Goal: Transaction & Acquisition: Book appointment/travel/reservation

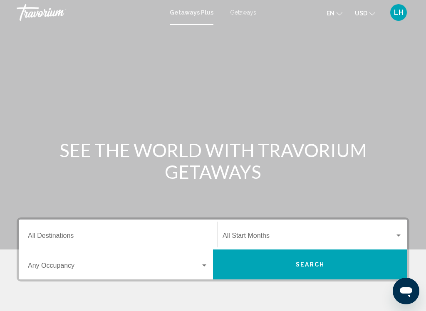
click at [246, 13] on span "Getaways" at bounding box center [243, 12] width 26 height 7
click at [104, 235] on input "Destination All Destinations" at bounding box center [118, 237] width 180 height 7
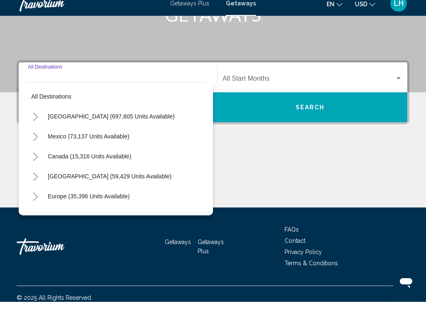
scroll to position [156, 0]
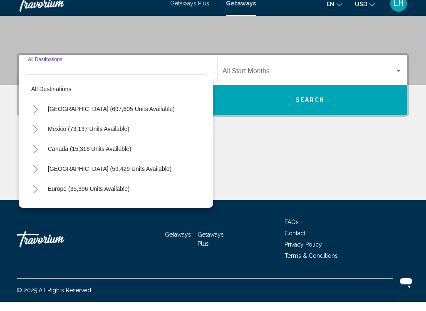
click at [32, 114] on icon "Toggle United States (697,605 units available)" at bounding box center [35, 118] width 6 height 8
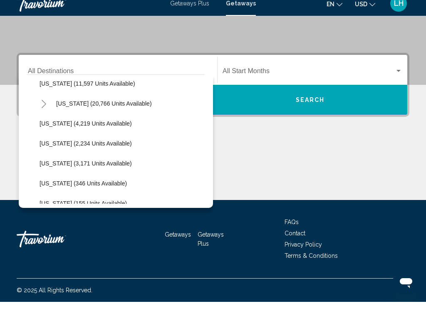
scroll to position [206, 0]
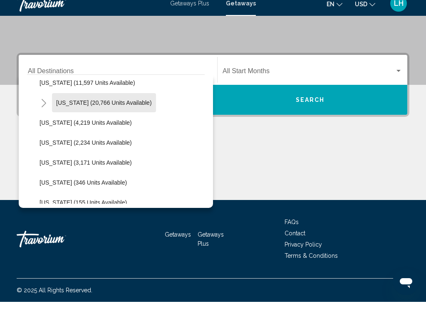
click at [108, 109] on span "Hawaii (20,766 units available)" at bounding box center [104, 112] width 96 height 7
type input "**********"
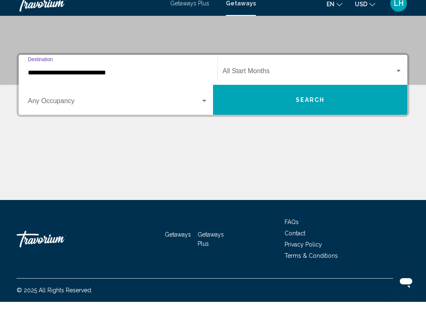
click at [164, 108] on span "Search widget" at bounding box center [114, 111] width 173 height 7
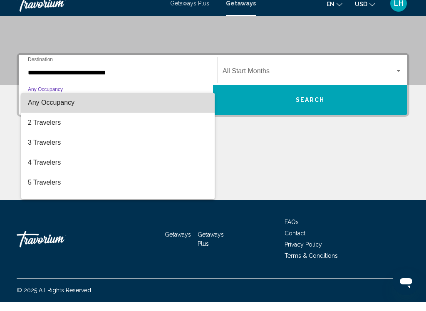
click at [200, 102] on span "Any Occupancy" at bounding box center [118, 112] width 180 height 20
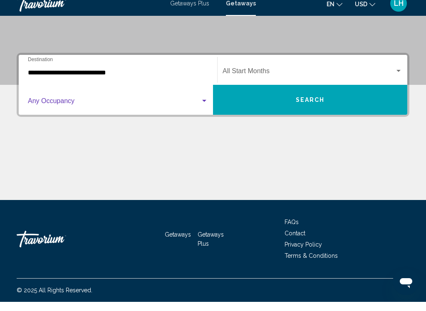
click at [198, 108] on span "Search widget" at bounding box center [114, 111] width 173 height 7
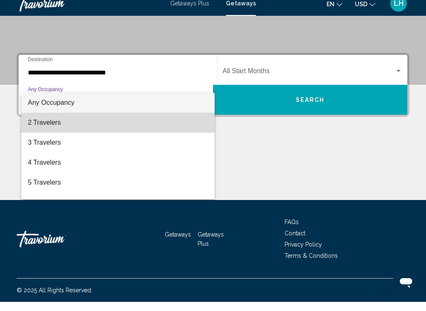
click at [71, 128] on span "2 Travelers" at bounding box center [118, 132] width 180 height 20
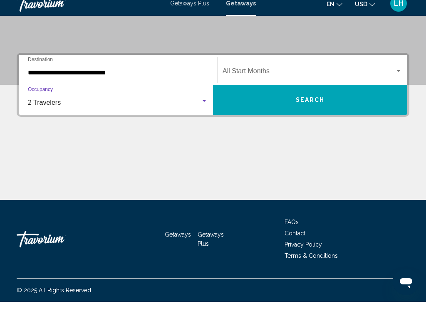
click at [326, 78] on span "Search widget" at bounding box center [308, 81] width 172 height 7
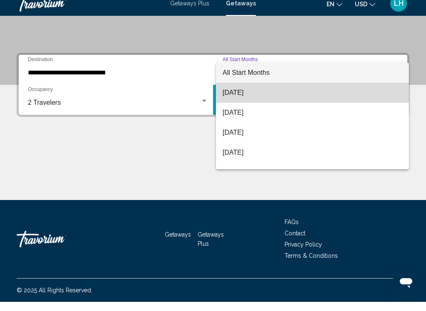
click at [274, 94] on span "September 2025" at bounding box center [312, 102] width 180 height 20
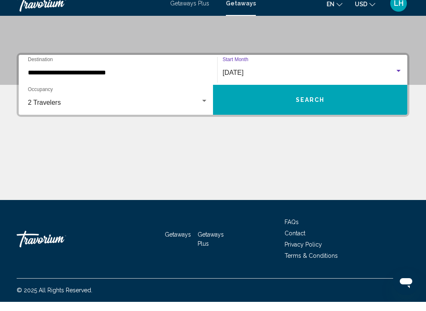
click at [304, 106] on span "Search" at bounding box center [310, 109] width 29 height 7
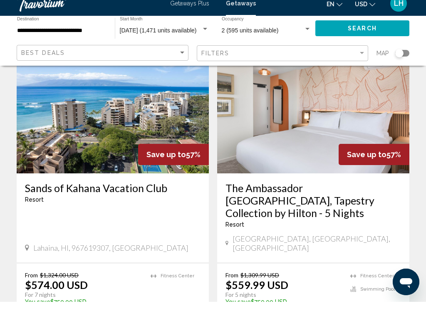
scroll to position [1601, 0]
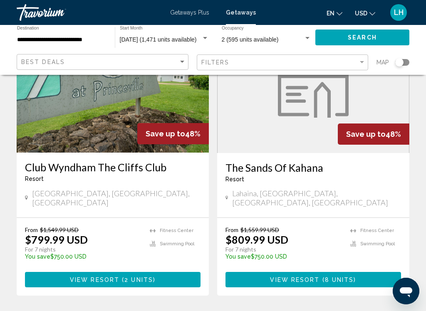
scroll to position [1603, 0]
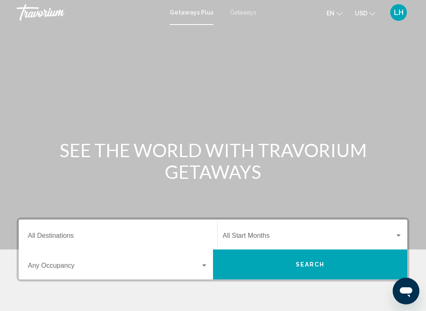
click at [243, 11] on span "Getaways" at bounding box center [243, 12] width 26 height 7
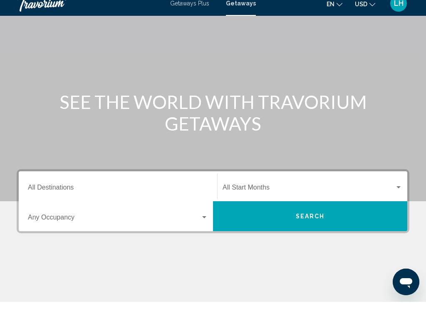
click at [157, 183] on div "Destination All Destinations" at bounding box center [118, 196] width 180 height 26
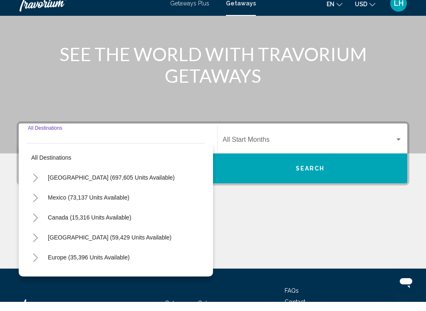
scroll to position [156, 0]
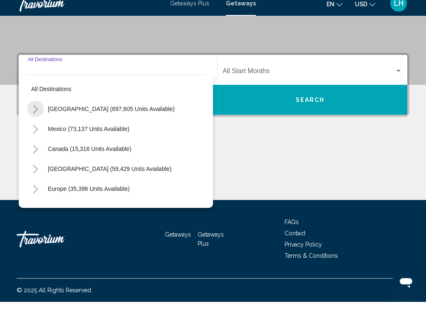
click at [35, 114] on icon "Toggle United States (697,605 units available)" at bounding box center [35, 118] width 5 height 8
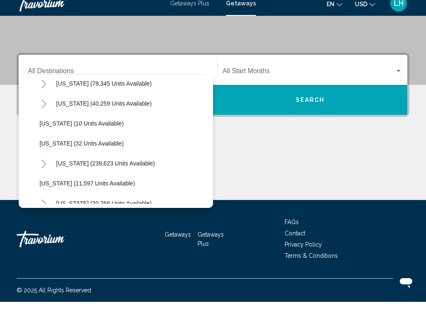
scroll to position [107, 0]
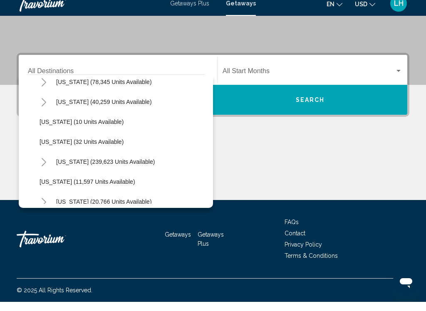
click at [126, 168] on span "Florida (239,623 units available)" at bounding box center [105, 171] width 99 height 7
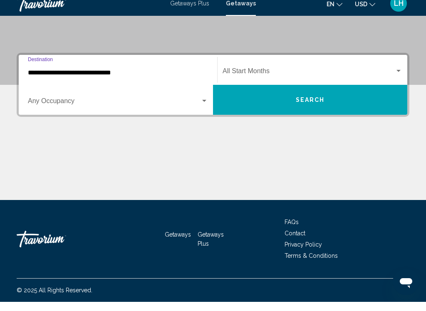
click at [78, 78] on input "**********" at bounding box center [118, 81] width 180 height 7
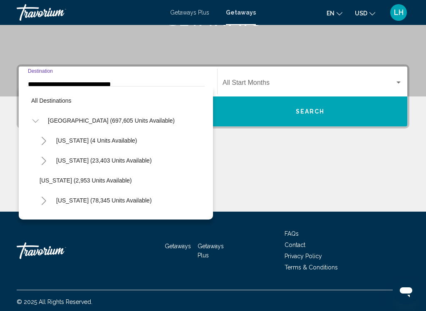
scroll to position [129, 0]
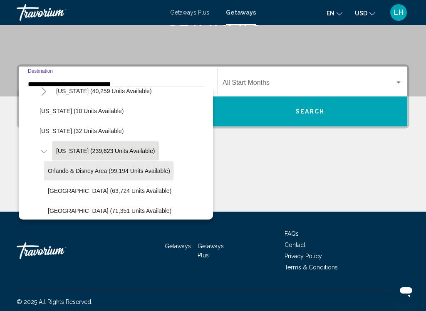
click at [100, 170] on span "Orlando & Disney Area (99,194 units available)" at bounding box center [109, 171] width 122 height 7
type input "**********"
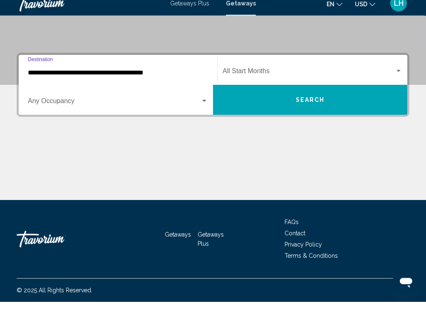
scroll to position [156, 0]
click at [202, 107] on div "Search widget" at bounding box center [203, 110] width 7 height 7
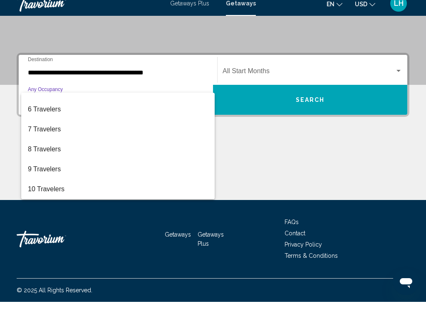
scroll to position [93, 0]
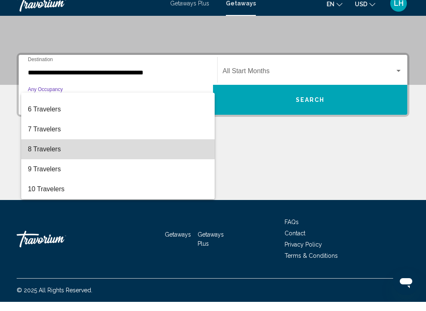
click at [72, 151] on span "8 Travelers" at bounding box center [118, 158] width 180 height 20
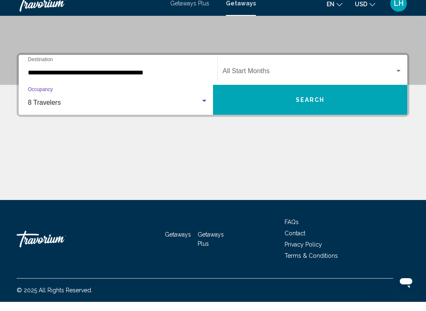
click at [292, 78] on span "Search widget" at bounding box center [308, 81] width 172 height 7
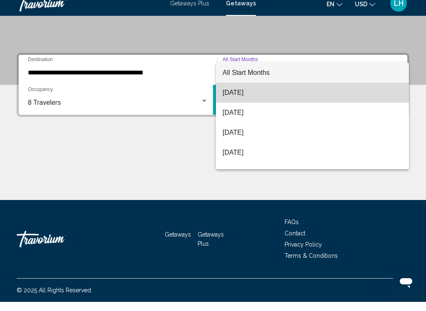
click at [267, 96] on span "September 2025" at bounding box center [312, 102] width 180 height 20
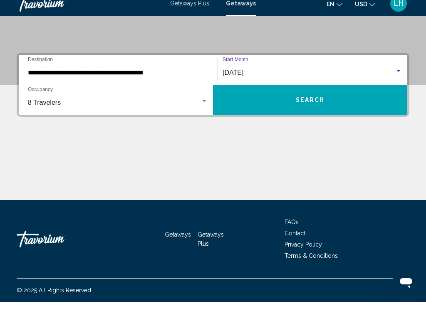
click at [313, 67] on div "September 2025 Start Month All Start Months" at bounding box center [312, 79] width 180 height 26
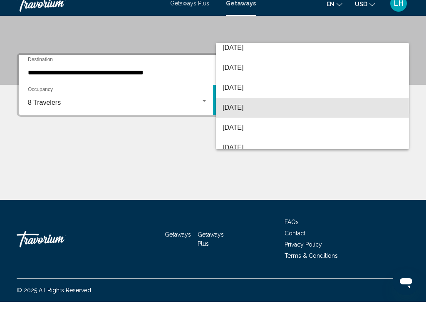
scroll to position [45, 0]
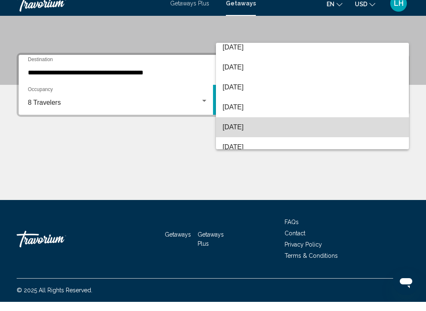
click at [268, 127] on span "February 2026" at bounding box center [312, 136] width 180 height 20
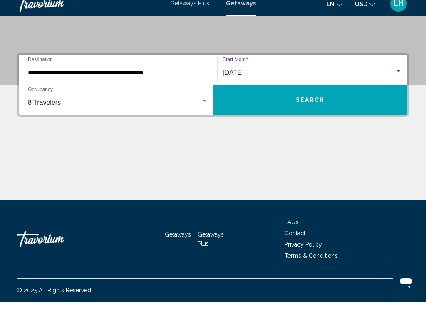
click at [319, 106] on span "Search" at bounding box center [310, 109] width 29 height 7
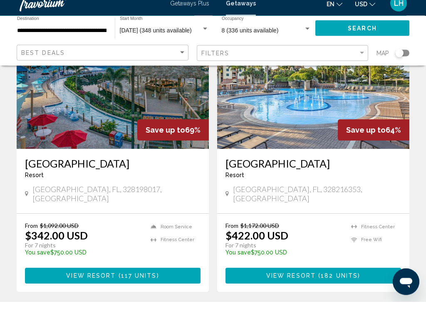
scroll to position [380, 0]
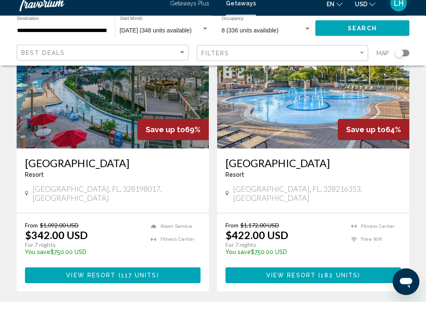
click at [117, 282] on span "Main content" at bounding box center [117, 285] width 2 height 7
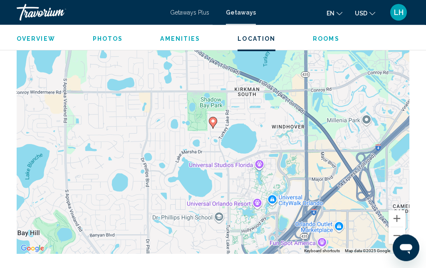
scroll to position [1479, 0]
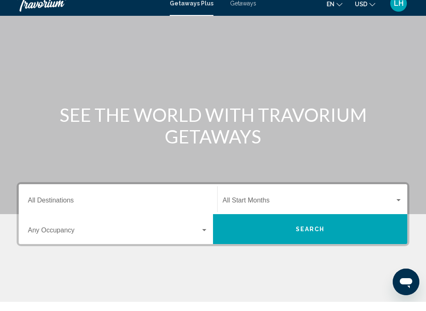
click at [157, 195] on div "Destination All Destinations" at bounding box center [118, 208] width 180 height 26
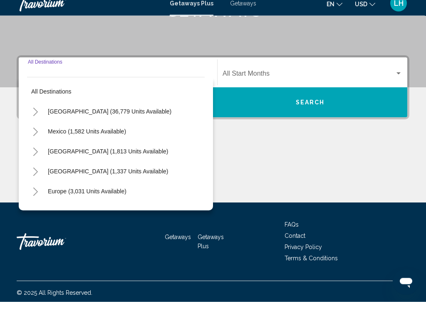
scroll to position [156, 0]
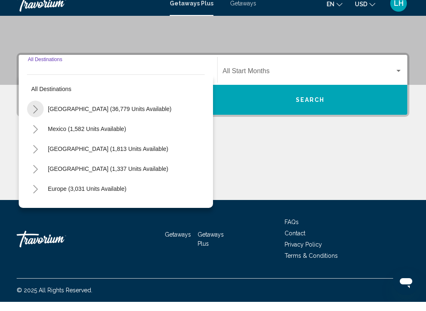
click at [39, 110] on button "Toggle United States (36,779 units available)" at bounding box center [35, 118] width 17 height 17
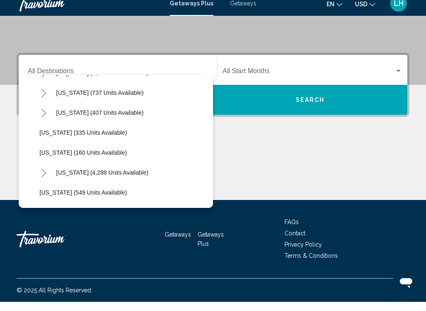
scroll to position [685, 0]
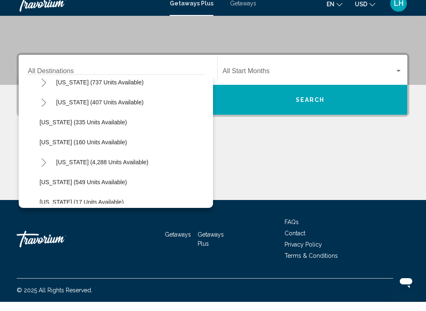
click at [87, 128] on span "Utah (335 units available)" at bounding box center [83, 131] width 87 height 7
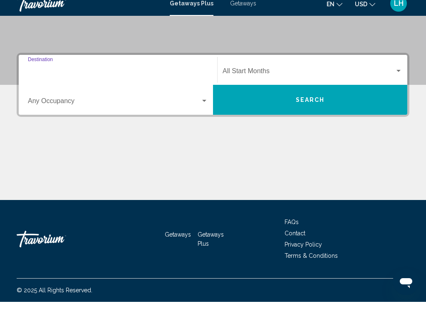
type input "**********"
click at [154, 108] on span "Search widget" at bounding box center [114, 111] width 173 height 7
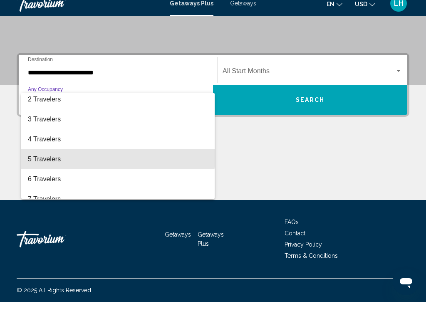
scroll to position [24, 0]
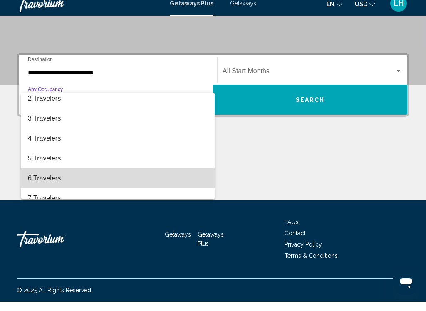
click at [64, 183] on span "6 Travelers" at bounding box center [118, 188] width 180 height 20
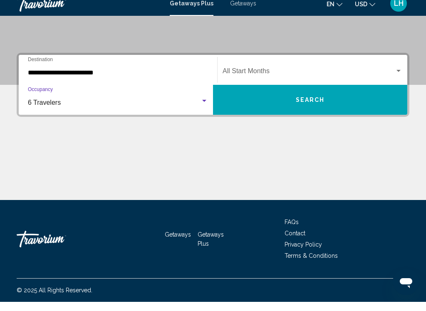
click at [323, 78] on span "Search widget" at bounding box center [308, 81] width 172 height 7
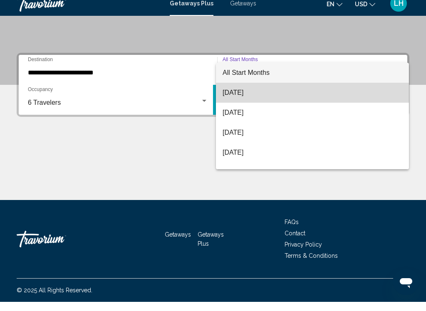
click at [258, 94] on span "September 2025" at bounding box center [312, 102] width 180 height 20
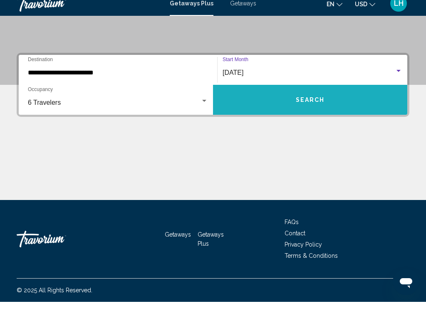
click at [341, 99] on button "Search" at bounding box center [310, 109] width 194 height 30
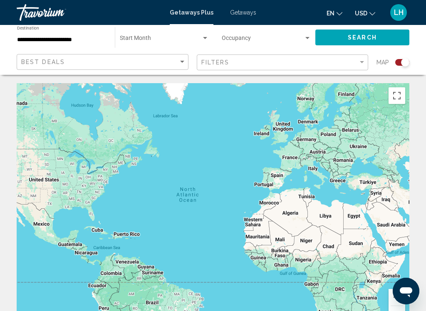
click at [399, 61] on div "Search widget" at bounding box center [402, 62] width 14 height 7
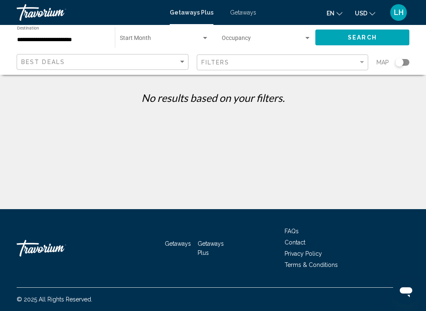
click at [405, 62] on div "Search widget" at bounding box center [402, 62] width 14 height 7
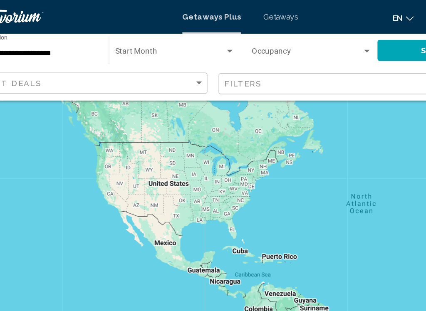
scroll to position [39, 0]
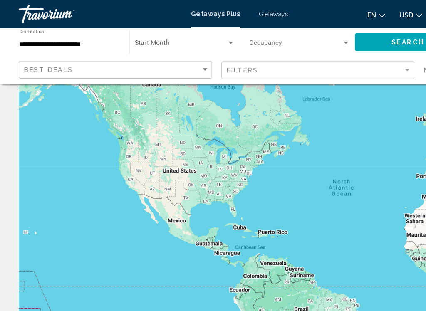
click at [249, 14] on span "Getaways" at bounding box center [243, 12] width 26 height 7
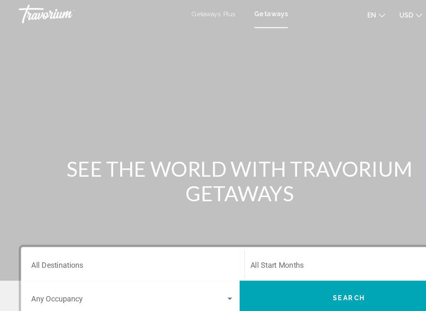
click at [249, 50] on div "Main content" at bounding box center [213, 124] width 426 height 249
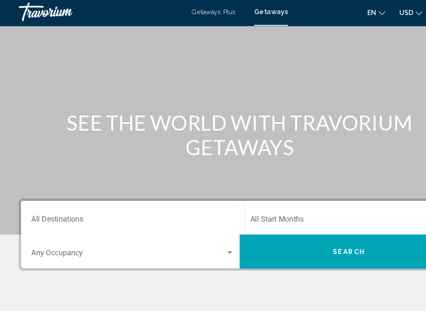
click at [144, 196] on input "Destination All Destinations" at bounding box center [118, 198] width 180 height 7
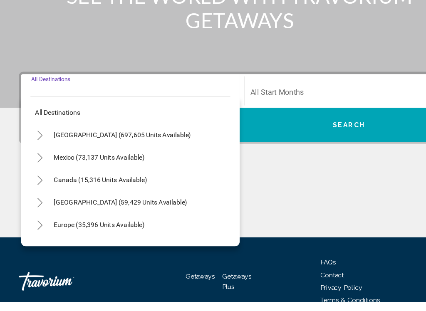
scroll to position [148, 0]
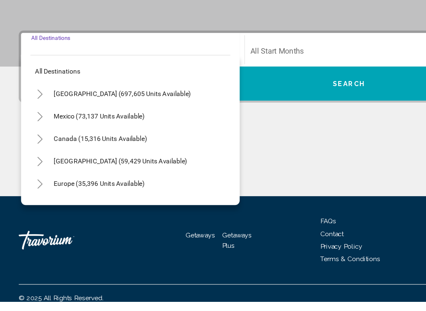
click at [38, 122] on icon "Toggle United States (697,605 units available)" at bounding box center [35, 126] width 6 height 8
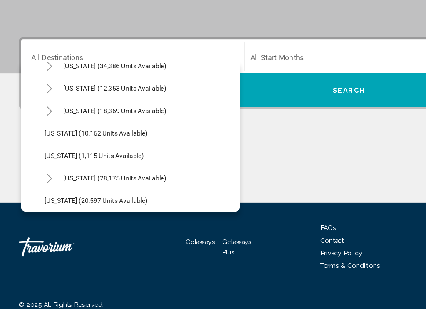
scroll to position [750, 0]
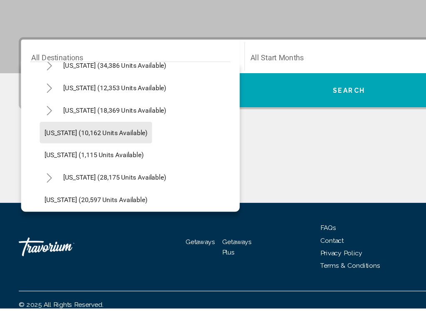
click at [105, 151] on span "Utah (10,162 units available)" at bounding box center [85, 154] width 91 height 7
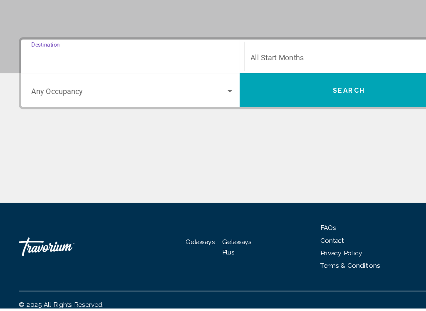
type input "**********"
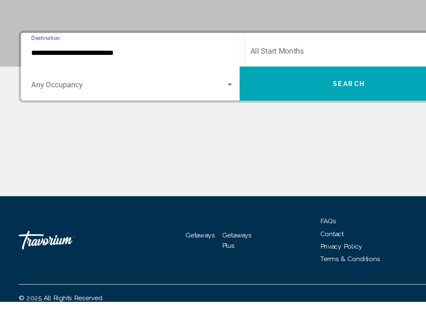
click at [114, 116] on span "Search widget" at bounding box center [114, 119] width 173 height 7
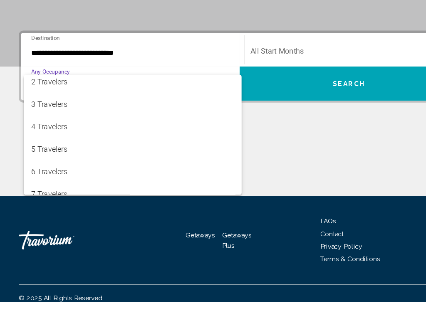
scroll to position [25, 0]
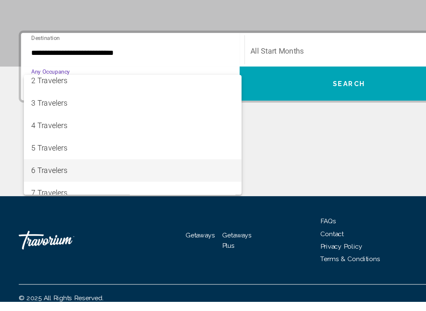
click at [74, 184] on span "6 Travelers" at bounding box center [118, 194] width 180 height 20
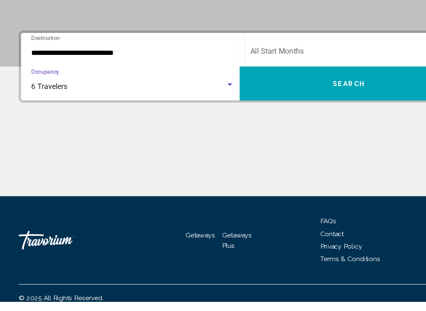
click at [303, 74] on div "Start Month All Start Months" at bounding box center [312, 87] width 180 height 26
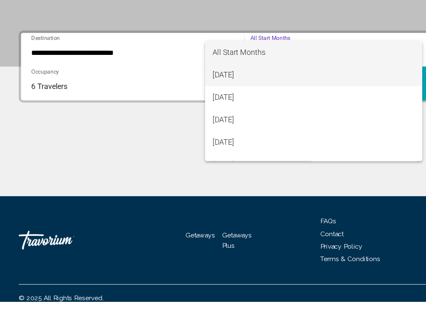
click at [231, 99] on span "September 2025" at bounding box center [279, 109] width 180 height 20
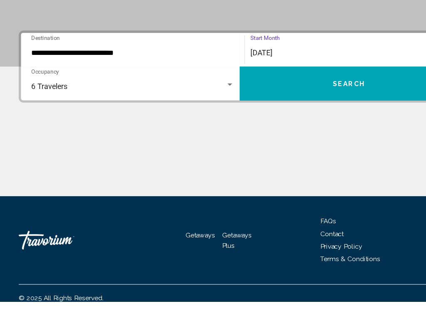
click at [327, 102] on button "Search" at bounding box center [310, 117] width 194 height 30
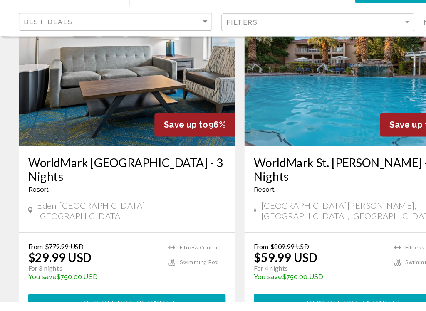
scroll to position [368, 0]
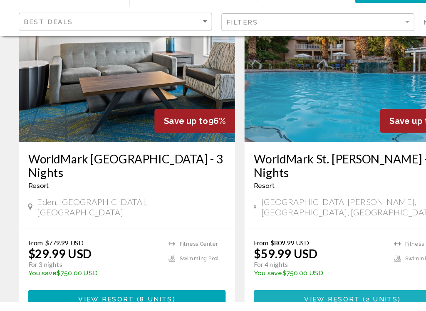
click at [345, 306] on span "2 units" at bounding box center [339, 309] width 29 height 7
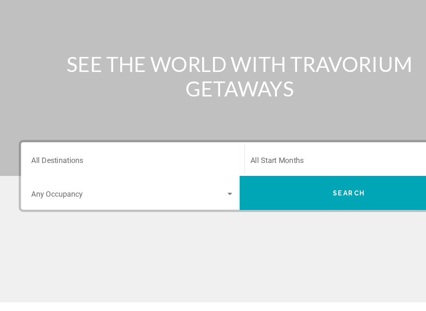
scroll to position [57, 0]
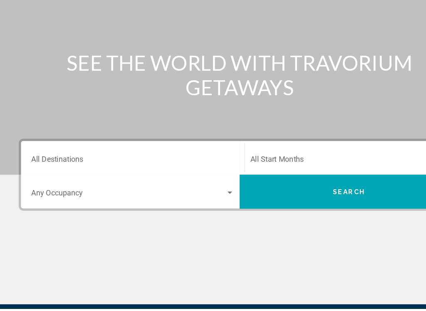
click at [127, 176] on input "Destination All Destinations" at bounding box center [118, 179] width 180 height 7
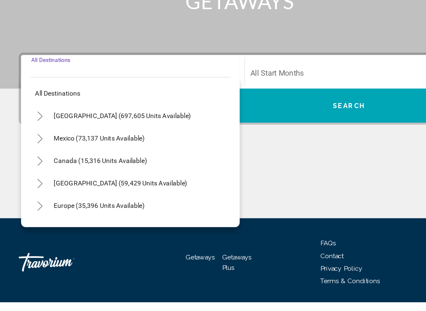
scroll to position [148, 0]
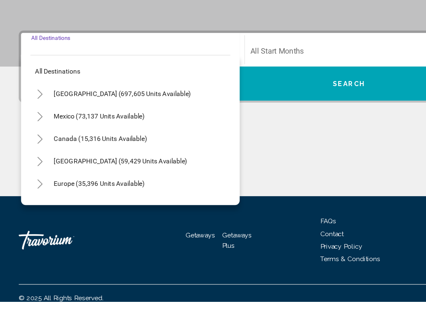
click at [31, 118] on button "Toggle United States (697,605 units available)" at bounding box center [35, 126] width 17 height 17
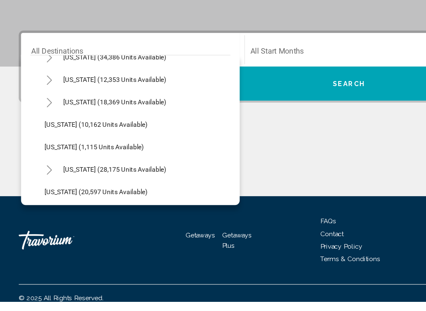
scroll to position [750, 0]
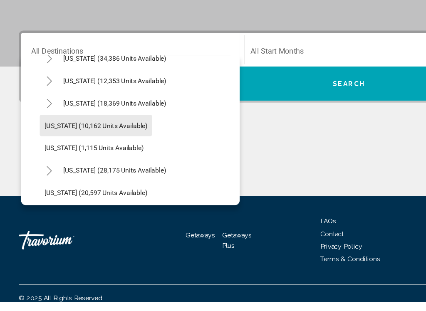
click at [111, 151] on span "Utah (10,162 units available)" at bounding box center [85, 154] width 91 height 7
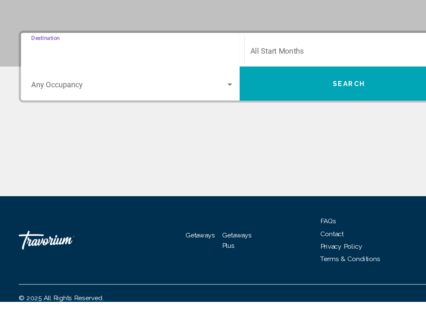
type input "**********"
click at [204, 115] on div "Search widget" at bounding box center [203, 118] width 7 height 7
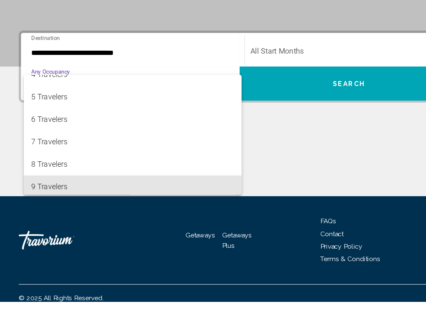
scroll to position [68, 0]
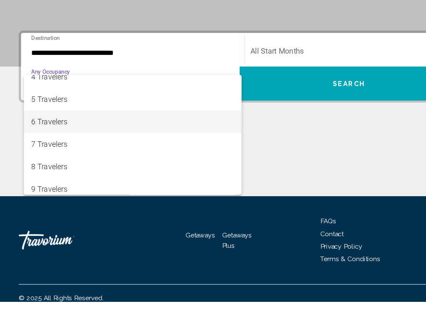
click at [108, 141] on span "6 Travelers" at bounding box center [118, 151] width 180 height 20
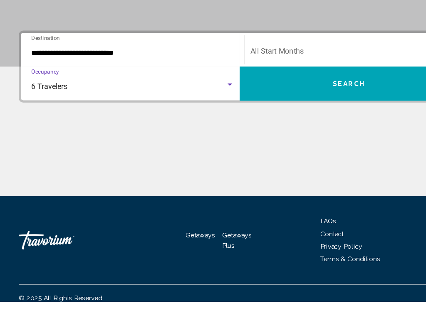
click at [363, 74] on div "Start Month All Start Months" at bounding box center [312, 87] width 180 height 26
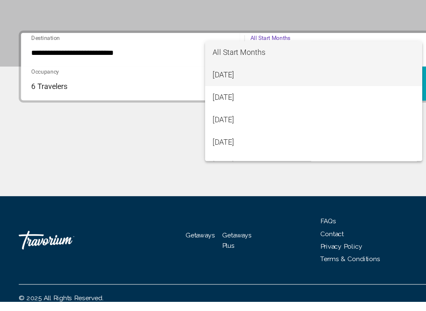
click at [222, 99] on span "September 2025" at bounding box center [279, 109] width 180 height 20
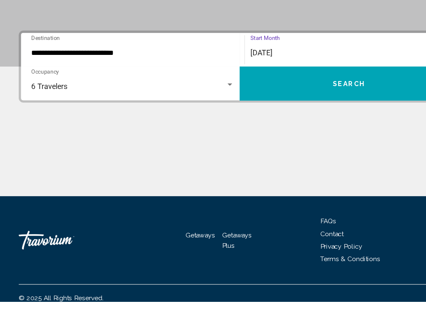
click at [316, 114] on span "Search" at bounding box center [310, 117] width 29 height 7
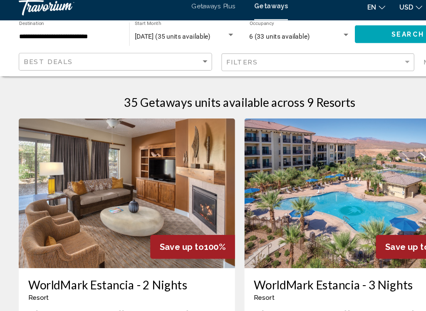
click at [322, 168] on img "Main content" at bounding box center [313, 178] width 192 height 133
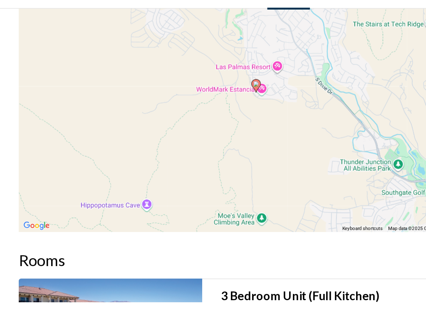
scroll to position [1446, 0]
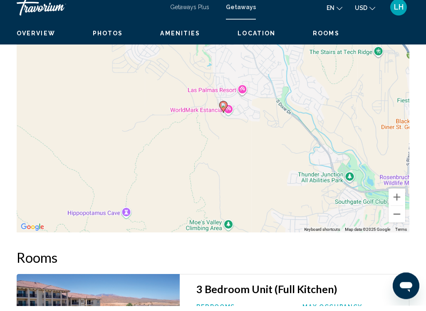
click at [396, 225] on button "Zoom out" at bounding box center [396, 219] width 17 height 17
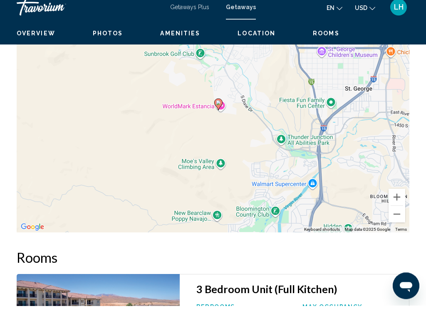
click at [395, 221] on button "Zoom out" at bounding box center [396, 219] width 17 height 17
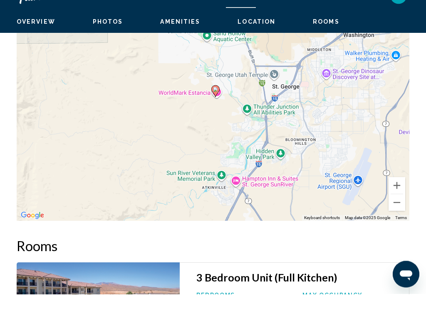
click at [399, 213] on button "Zoom out" at bounding box center [396, 219] width 17 height 17
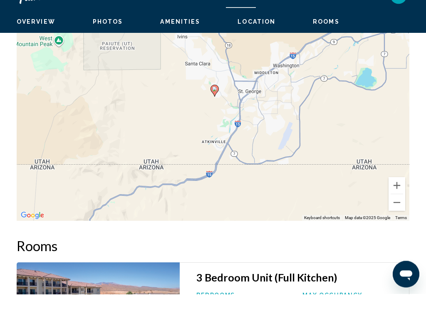
click at [395, 213] on button "Zoom out" at bounding box center [396, 219] width 17 height 17
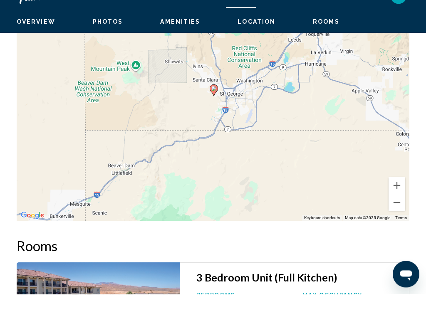
click at [394, 212] on button "Zoom out" at bounding box center [396, 219] width 17 height 17
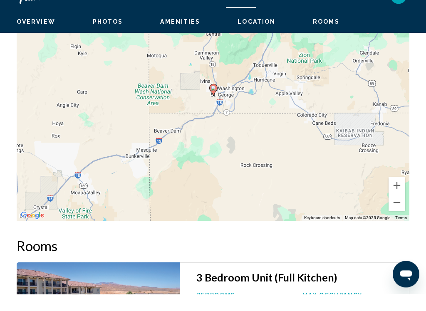
click at [397, 216] on button "Zoom out" at bounding box center [396, 219] width 17 height 17
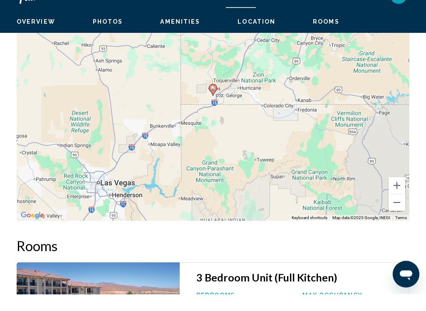
click at [397, 215] on button "Zoom out" at bounding box center [396, 219] width 17 height 17
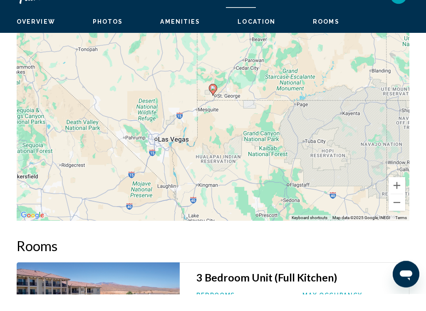
click at [397, 215] on button "Zoom out" at bounding box center [396, 219] width 17 height 17
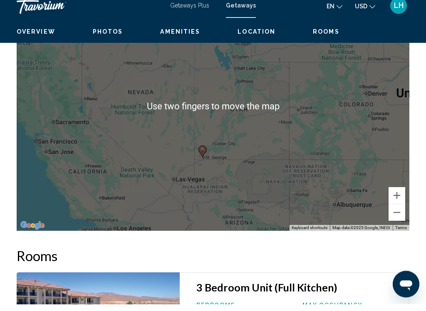
scroll to position [1438, 0]
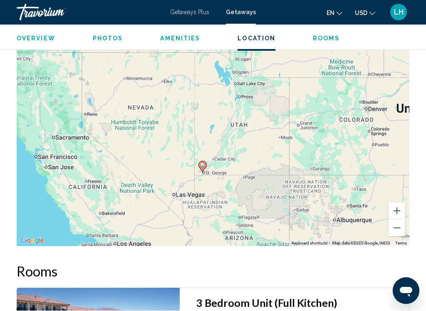
click at [396, 237] on button "Zoom out" at bounding box center [396, 228] width 17 height 17
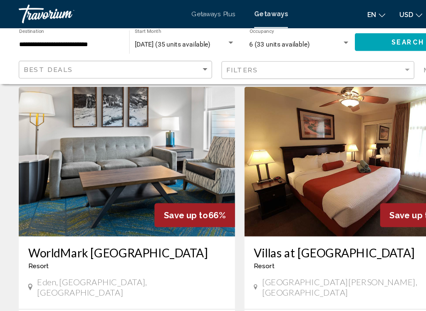
scroll to position [934, 0]
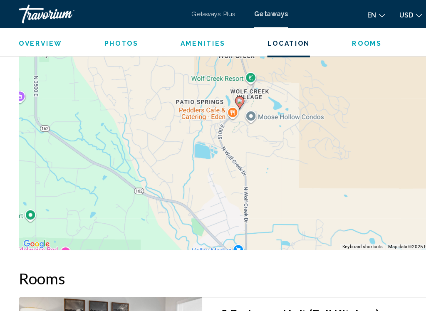
scroll to position [1539, 0]
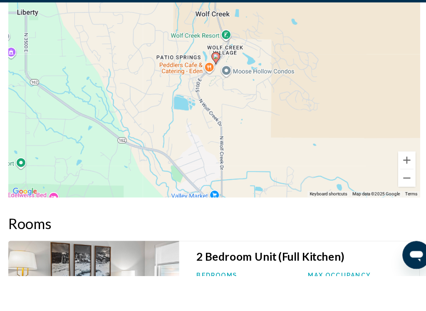
click at [388, 209] on button "Zoom out" at bounding box center [396, 217] width 17 height 17
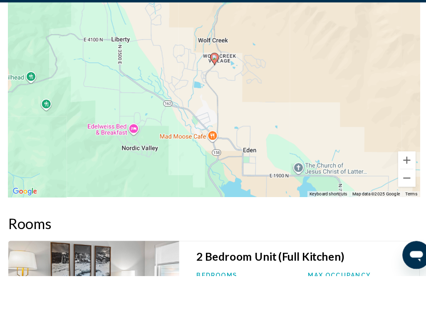
click at [388, 209] on button "Zoom out" at bounding box center [396, 217] width 17 height 17
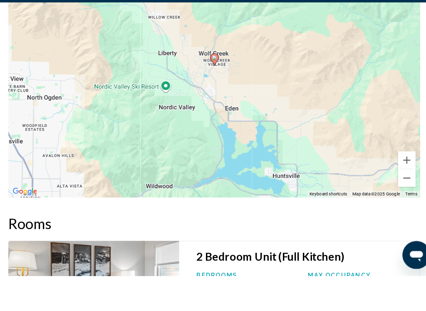
click at [391, 209] on button "Zoom out" at bounding box center [396, 217] width 17 height 17
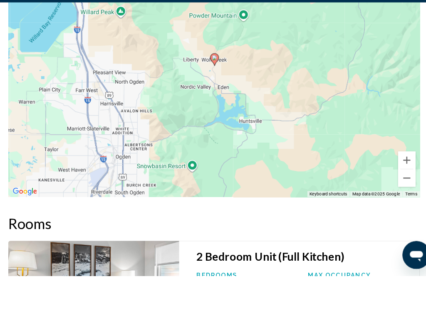
click at [388, 209] on button "Zoom out" at bounding box center [396, 217] width 17 height 17
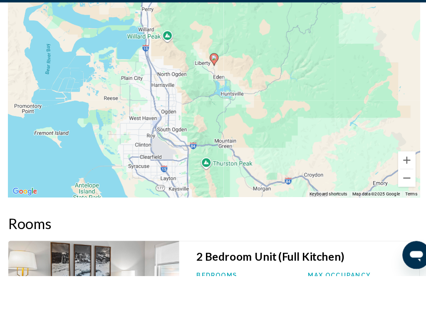
click at [388, 209] on button "Zoom out" at bounding box center [396, 217] width 17 height 17
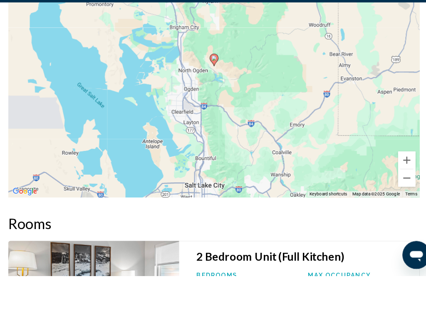
click at [388, 209] on button "Zoom out" at bounding box center [396, 217] width 17 height 17
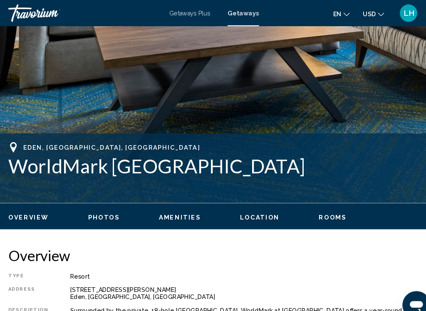
scroll to position [226, 0]
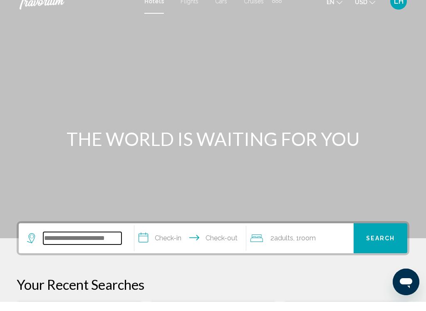
click at [117, 241] on input "Search widget" at bounding box center [82, 247] width 78 height 12
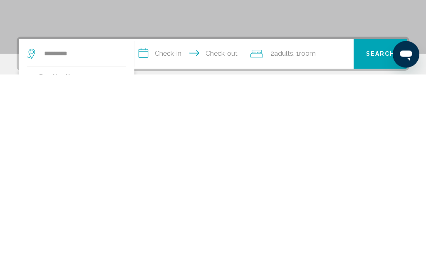
type input "**********"
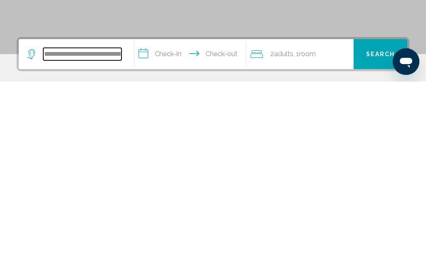
scroll to position [11, 0]
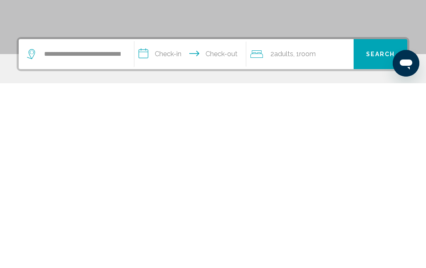
click at [179, 224] on input "**********" at bounding box center [191, 240] width 115 height 32
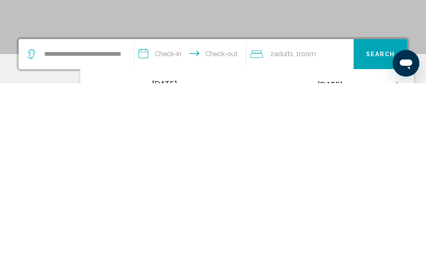
scroll to position [205, 0]
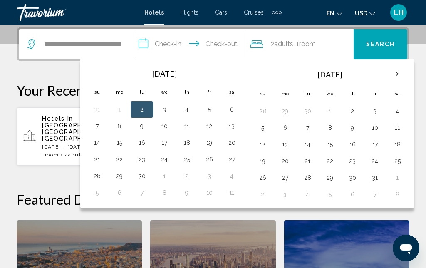
click at [171, 160] on button "24" at bounding box center [164, 159] width 13 height 12
click at [98, 177] on button "28" at bounding box center [96, 176] width 13 height 12
type input "**********"
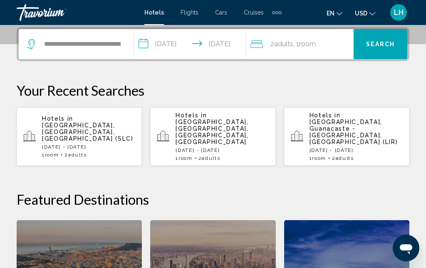
click at [309, 41] on span "Room" at bounding box center [307, 44] width 17 height 8
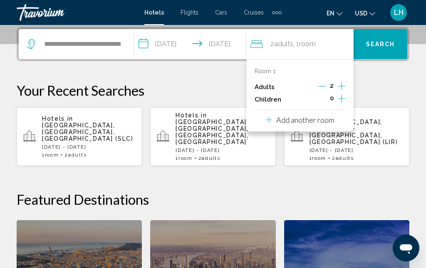
click at [344, 84] on icon "Increment adults" at bounding box center [341, 86] width 7 height 10
click at [343, 85] on icon "Increment adults" at bounding box center [341, 86] width 7 height 10
click at [343, 84] on icon "Increment adults" at bounding box center [341, 86] width 7 height 10
click at [341, 86] on icon "Increment adults" at bounding box center [341, 86] width 7 height 10
click at [386, 44] on span "Search" at bounding box center [380, 44] width 29 height 7
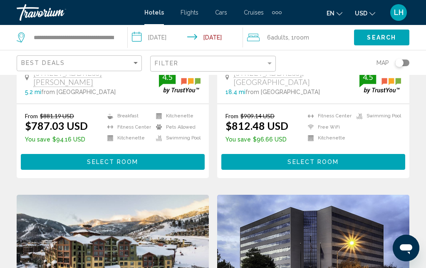
scroll to position [1436, 0]
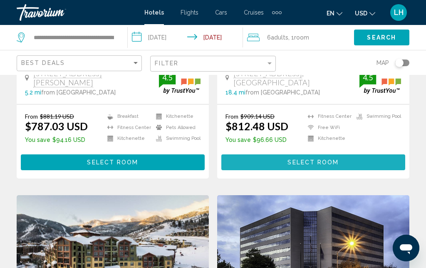
click at [348, 154] on button "Select Room" at bounding box center [313, 161] width 184 height 15
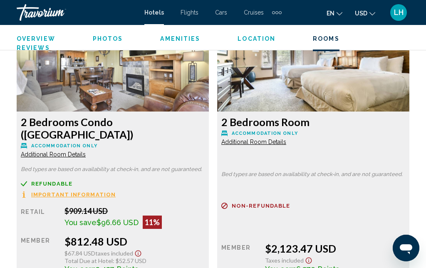
scroll to position [1425, 0]
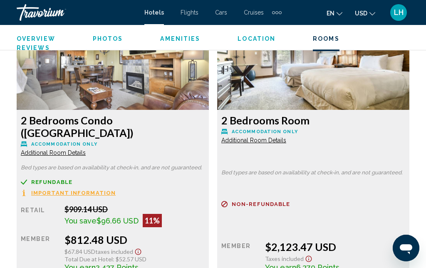
click at [77, 149] on span "Additional Room Details" at bounding box center [53, 152] width 65 height 7
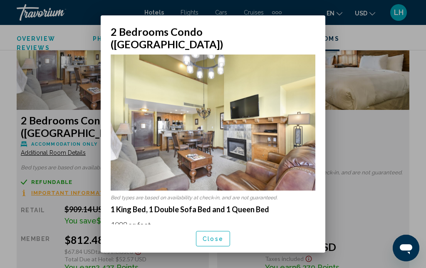
scroll to position [0, 0]
click at [352, 52] on div at bounding box center [213, 134] width 426 height 268
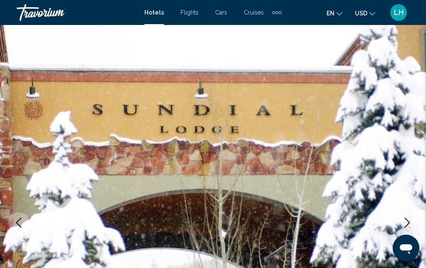
scroll to position [1425, 0]
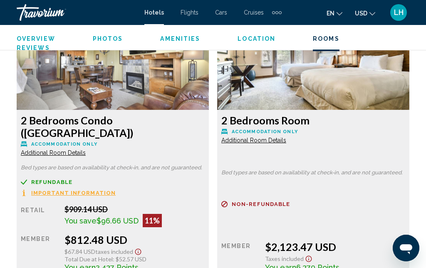
click at [217, 243] on div "2 Bedrooms Room Accommodation Only Additional Room Details Bed types are based …" at bounding box center [313, 151] width 200 height 291
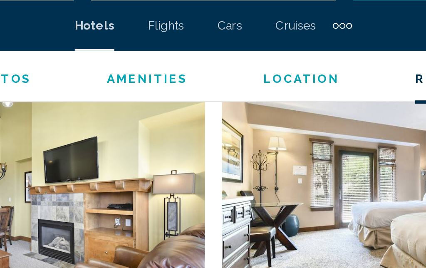
scroll to position [1269, 0]
